Goal: Transaction & Acquisition: Subscribe to service/newsletter

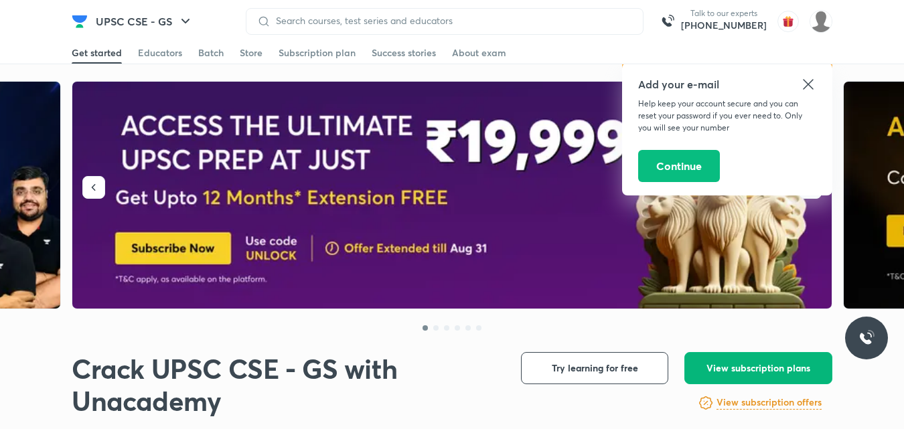
click at [737, 368] on span "View subscription plans" at bounding box center [758, 367] width 104 height 13
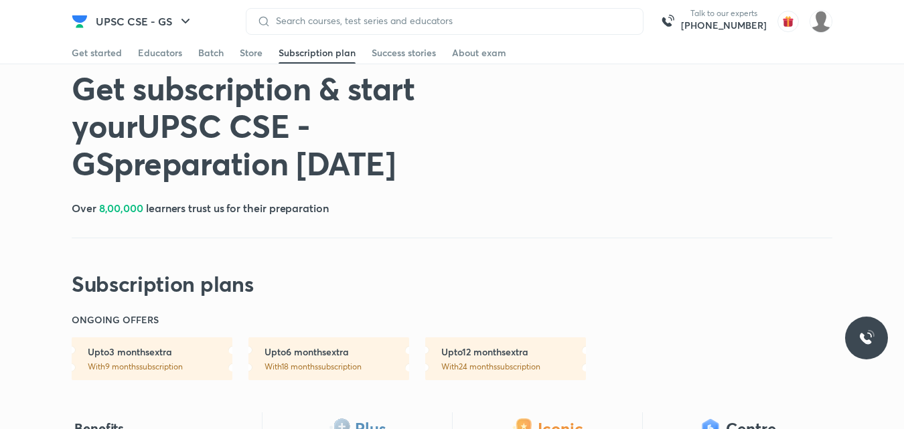
scroll to position [535, 0]
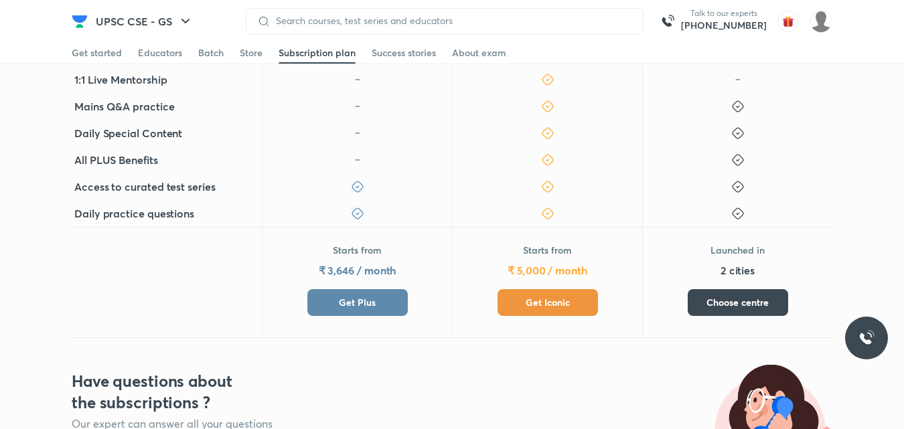
click at [370, 298] on span "Get Plus" at bounding box center [357, 302] width 37 height 13
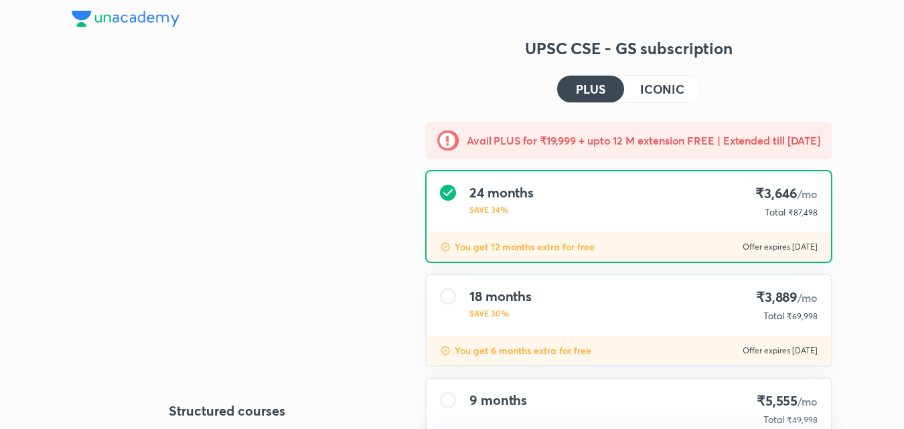
type input "UNLOCK"
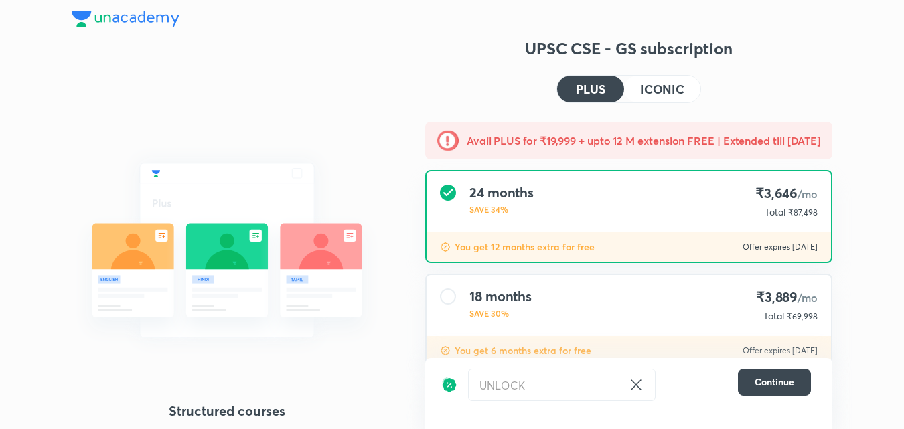
drag, startPoint x: 546, startPoint y: 333, endPoint x: 583, endPoint y: 368, distance: 51.2
click at [546, 335] on div "18 months SAVE 30% ₹3,889 /mo Total ₹69,998" at bounding box center [628, 305] width 404 height 61
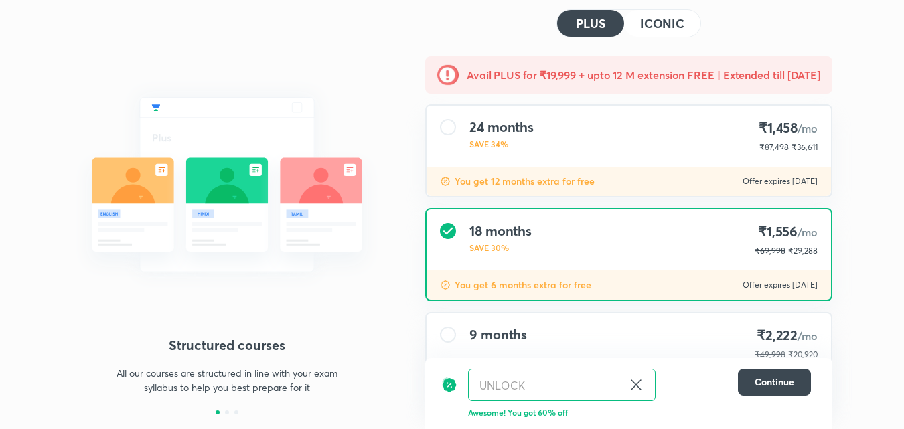
scroll to position [141, 0]
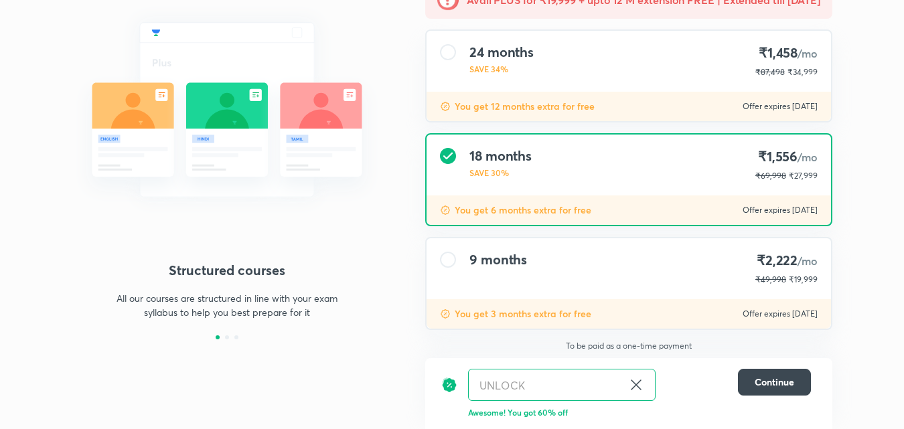
click at [635, 379] on icon at bounding box center [636, 385] width 16 height 16
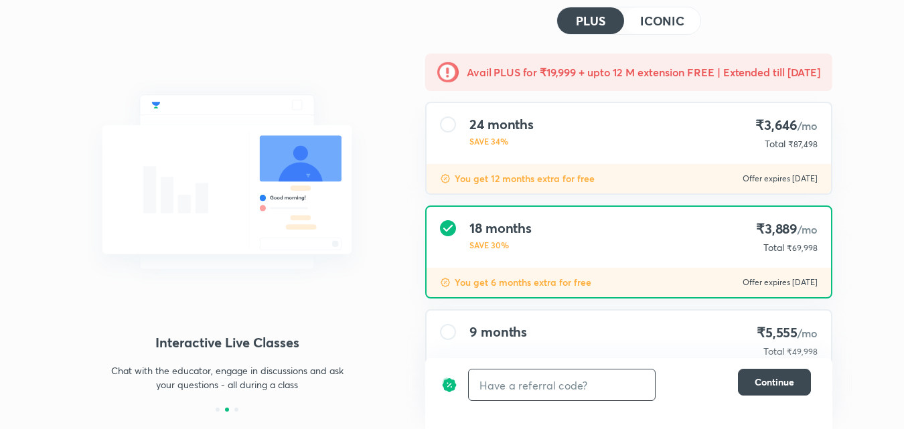
scroll to position [141, 0]
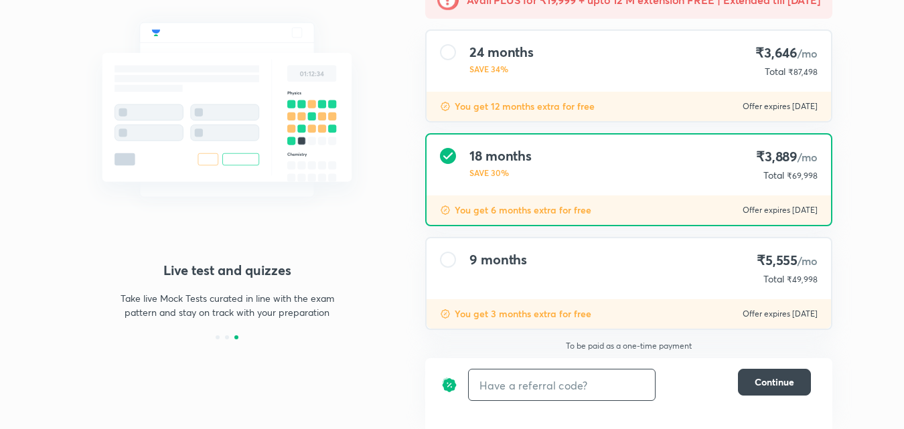
click at [540, 386] on input "text" at bounding box center [562, 384] width 186 height 31
paste input "[URL][DOMAIN_NAME]"
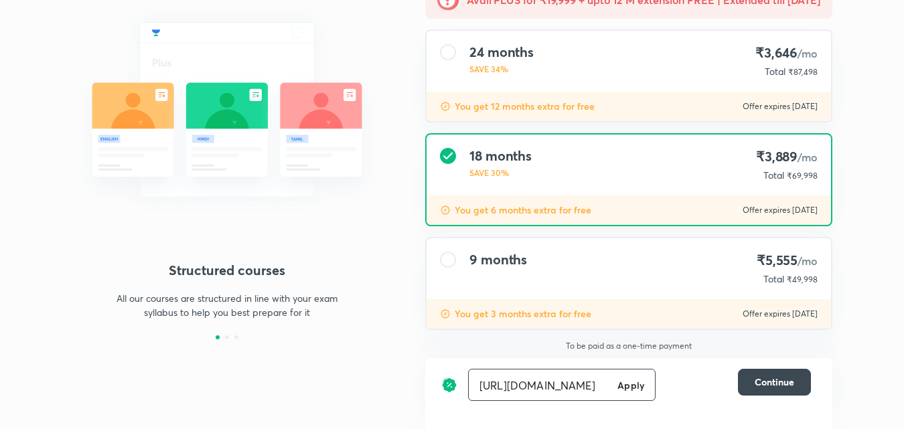
scroll to position [0, 0]
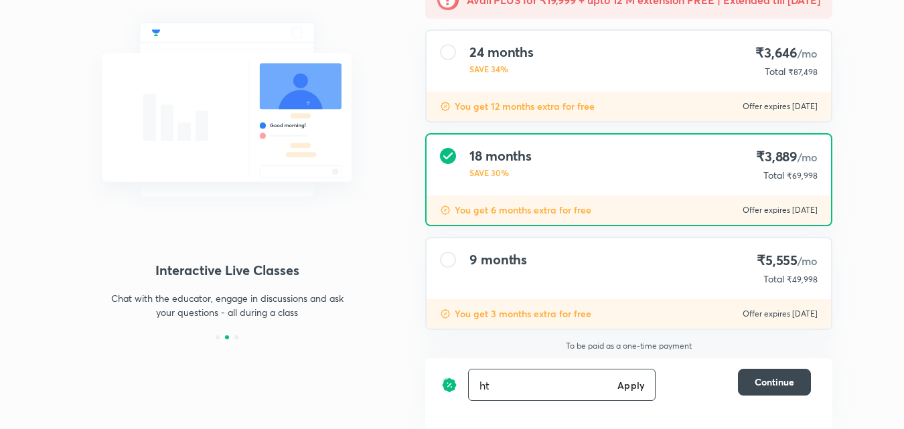
type input "h"
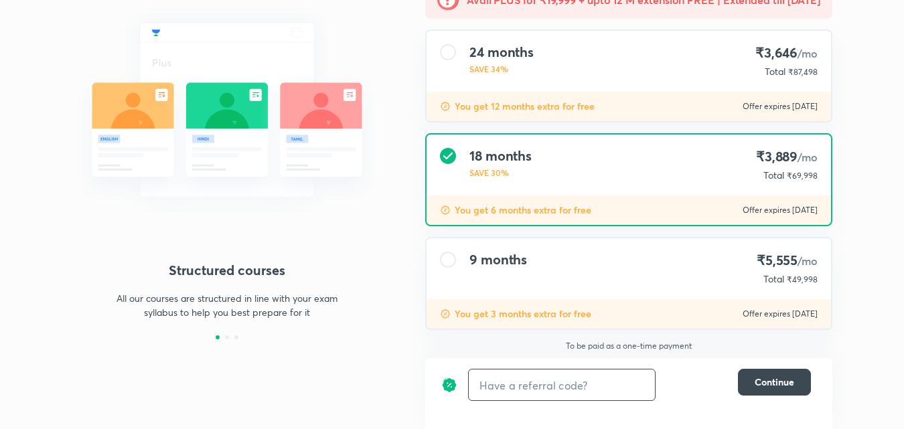
click at [512, 388] on input "text" at bounding box center [562, 384] width 186 height 31
paste input "NTACOV7OD"
click at [632, 388] on h6 "Apply" at bounding box center [630, 385] width 27 height 14
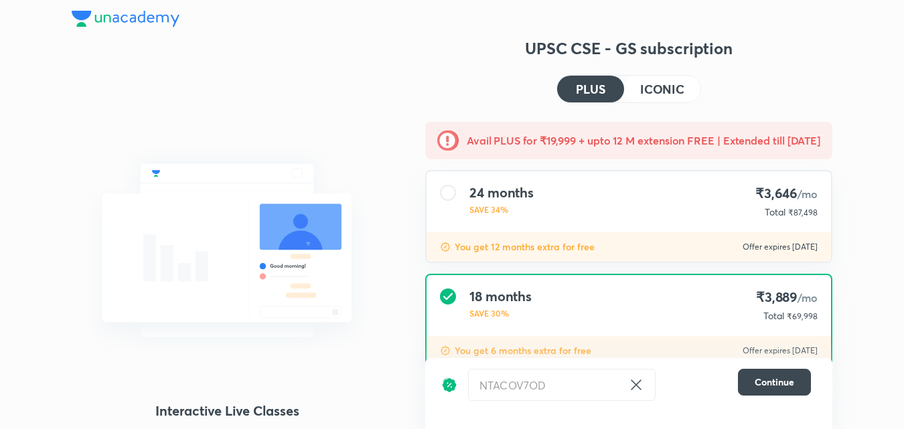
scroll to position [141, 0]
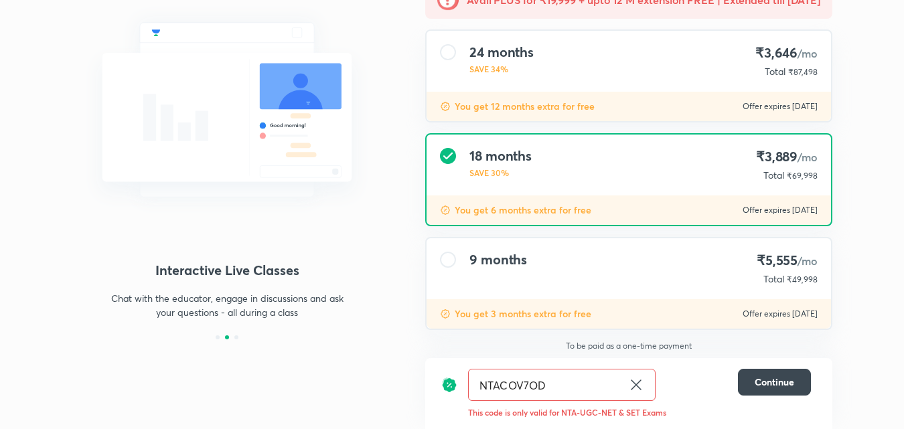
click at [566, 377] on input "NTACOV7OD" at bounding box center [546, 384] width 154 height 31
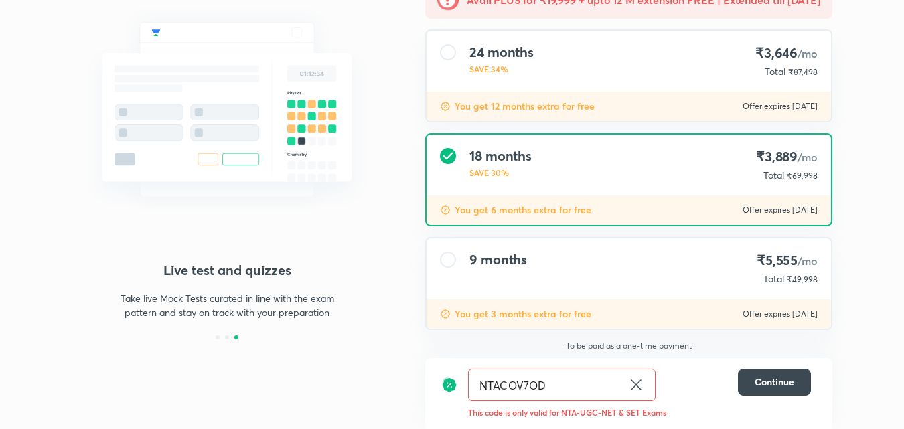
click at [478, 386] on input "NTACOV7OD" at bounding box center [546, 384] width 154 height 31
click at [483, 386] on input "NTACOV7OD" at bounding box center [546, 384] width 154 height 31
click at [562, 382] on input "NTACOV7OD" at bounding box center [546, 384] width 154 height 31
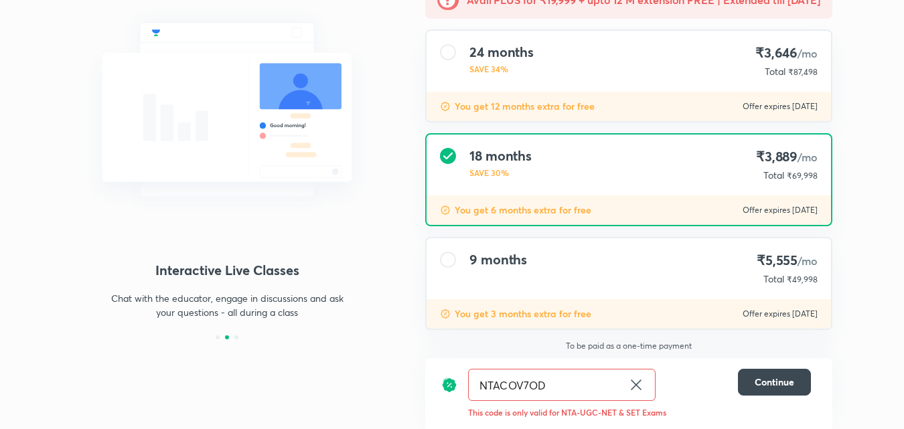
click at [560, 388] on input "NTACOV7OD" at bounding box center [546, 384] width 154 height 31
type input "NTACOV7O"
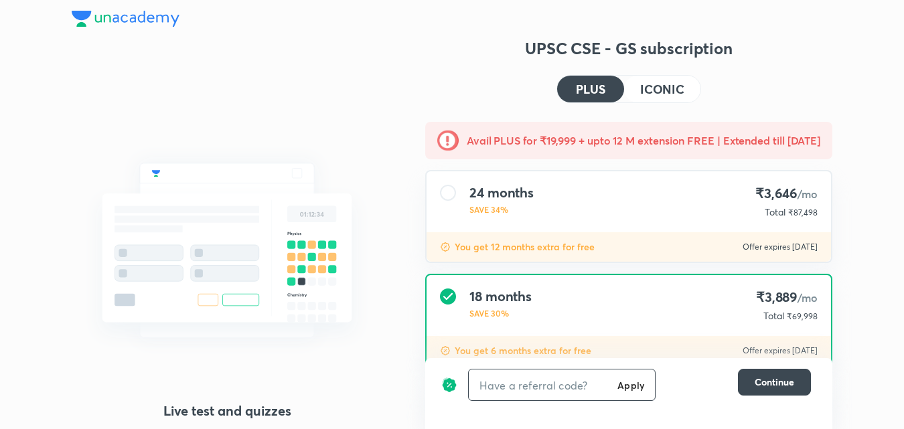
type input "NTACOV7OD"
click at [627, 384] on h6 "Apply" at bounding box center [630, 385] width 27 height 14
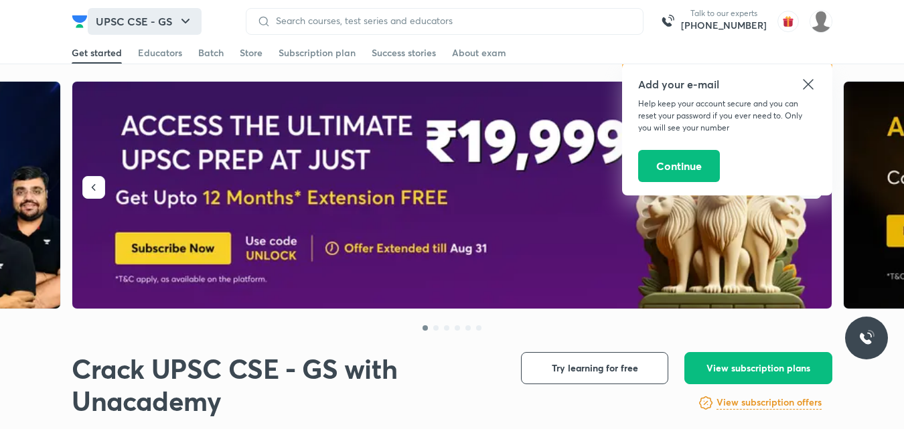
click at [172, 18] on button "UPSC CSE - GS" at bounding box center [145, 21] width 114 height 27
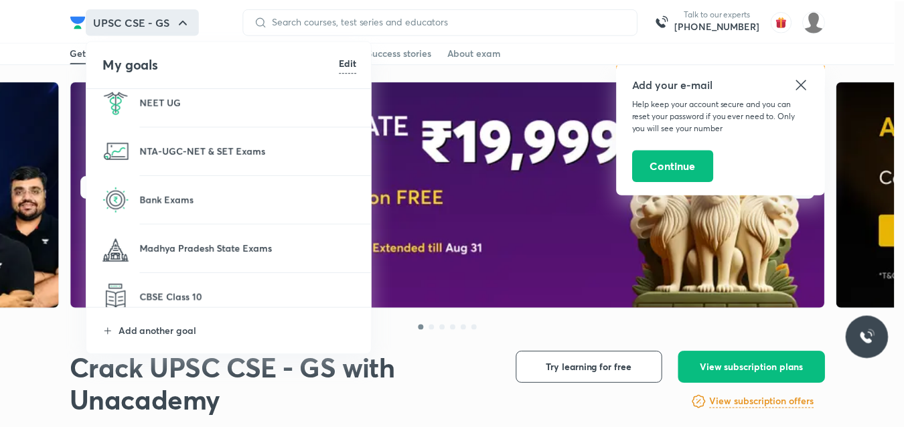
scroll to position [134, 0]
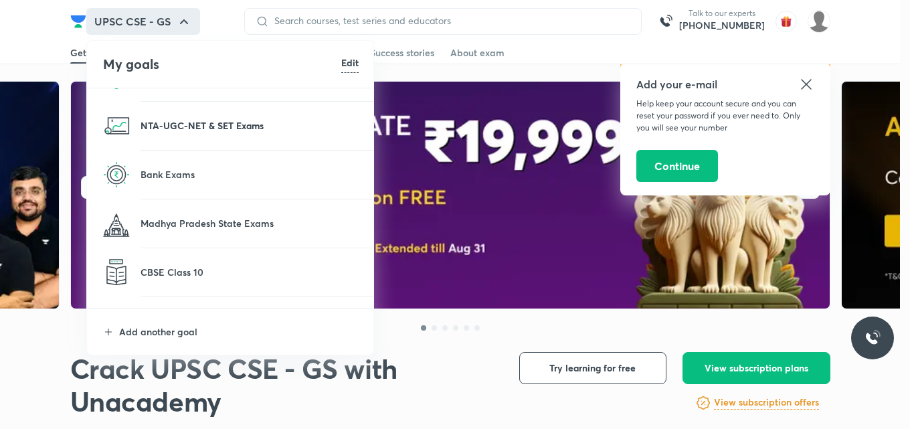
click at [204, 132] on p "NTA-UGC-NET & SET Exams" at bounding box center [250, 125] width 218 height 14
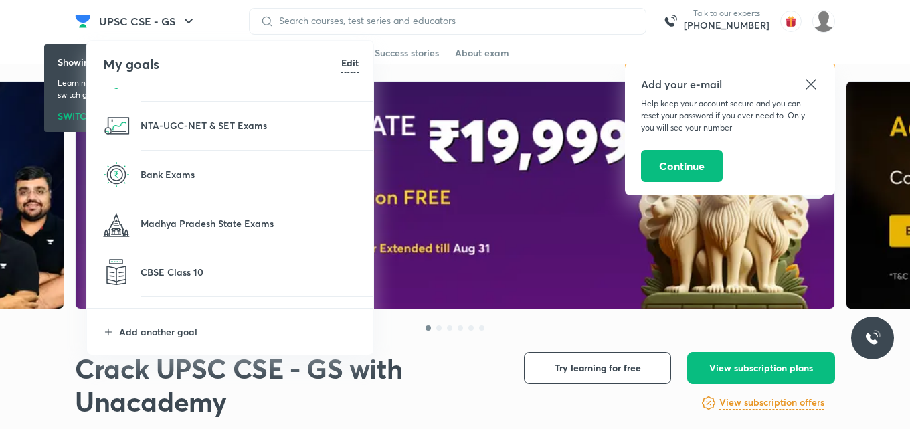
click at [201, 129] on p "NTA-UGC-NET & SET Exams" at bounding box center [250, 125] width 218 height 14
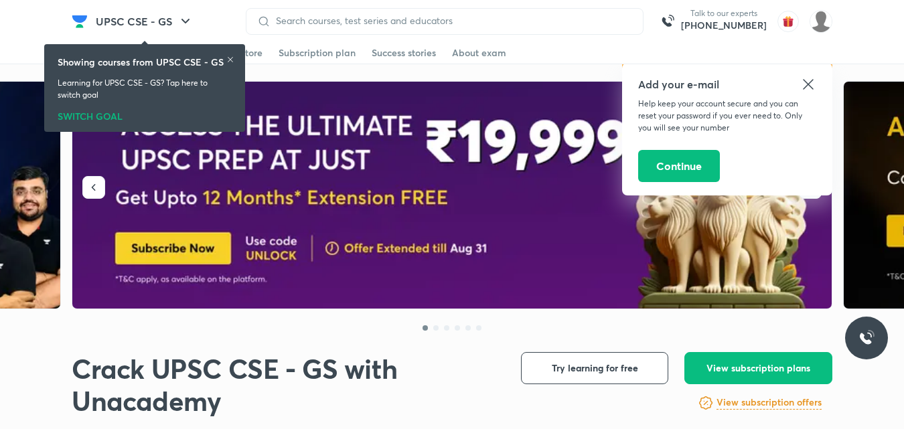
click at [173, 128] on div "Showing courses from UPSC CSE - GS Learning for UPSC CSE - GS? Tap here to swit…" at bounding box center [145, 88] width 190 height 82
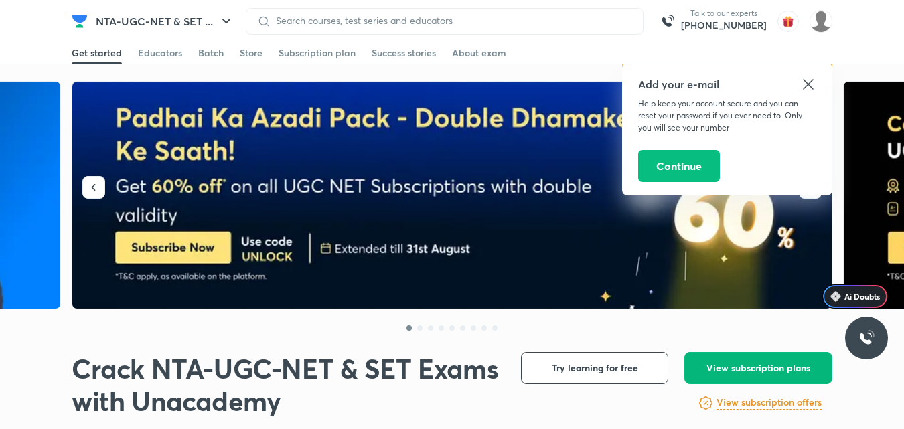
click at [756, 369] on span "View subscription plans" at bounding box center [758, 367] width 104 height 13
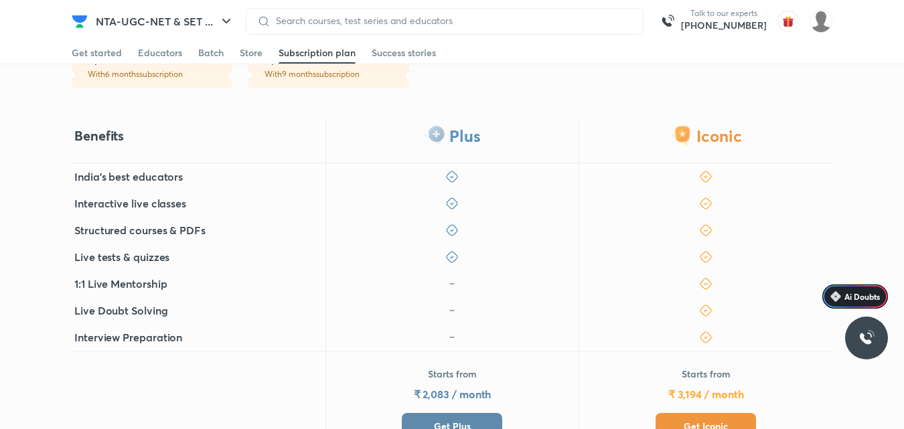
scroll to position [335, 0]
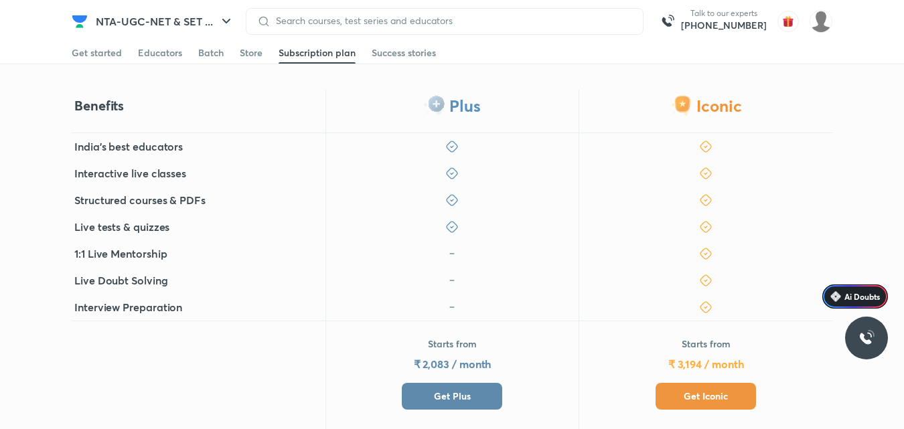
click at [469, 395] on span "Get Plus" at bounding box center [452, 396] width 37 height 13
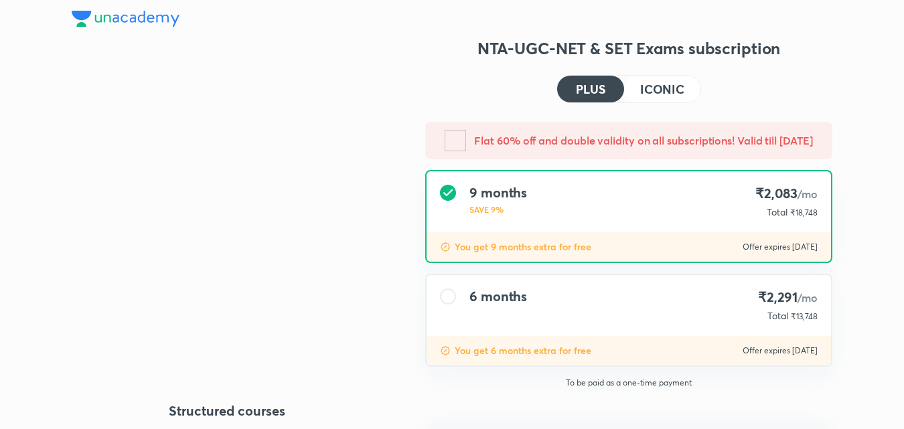
type input "UNLOCK"
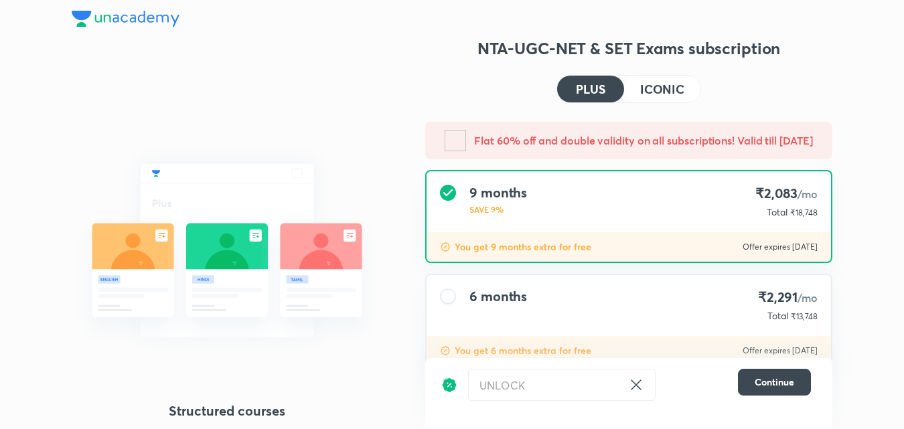
click at [582, 331] on div "6 months ₹2,291 /mo Total ₹13,748" at bounding box center [628, 305] width 404 height 61
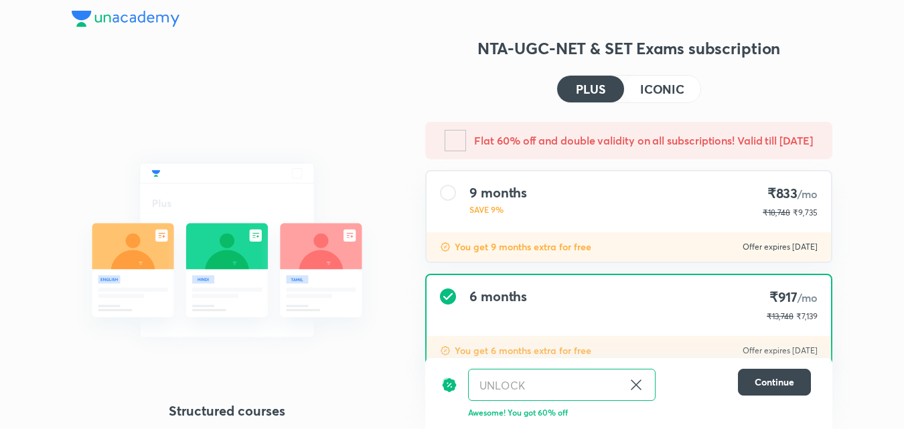
click at [636, 389] on icon at bounding box center [636, 385] width 16 height 16
click at [564, 384] on input "text" at bounding box center [562, 384] width 186 height 31
paste input "NTACOV7OD"
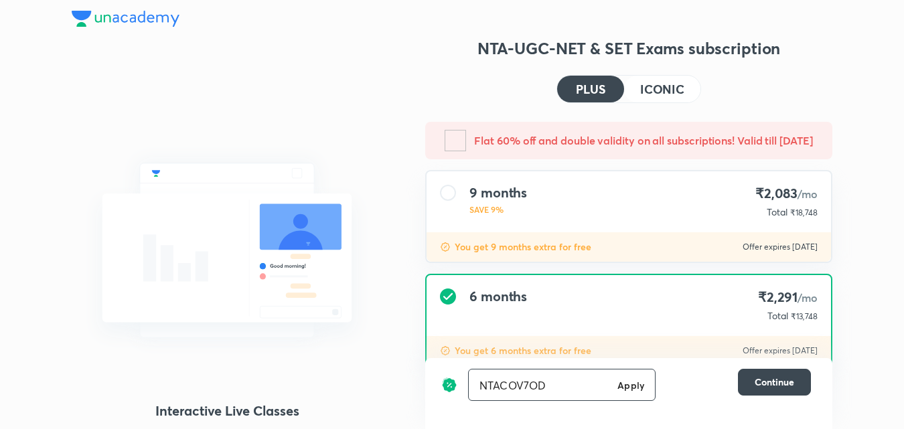
type input "NTACOV7OD"
click at [631, 390] on h6 "Apply" at bounding box center [630, 385] width 27 height 14
